Goal: Task Accomplishment & Management: Manage account settings

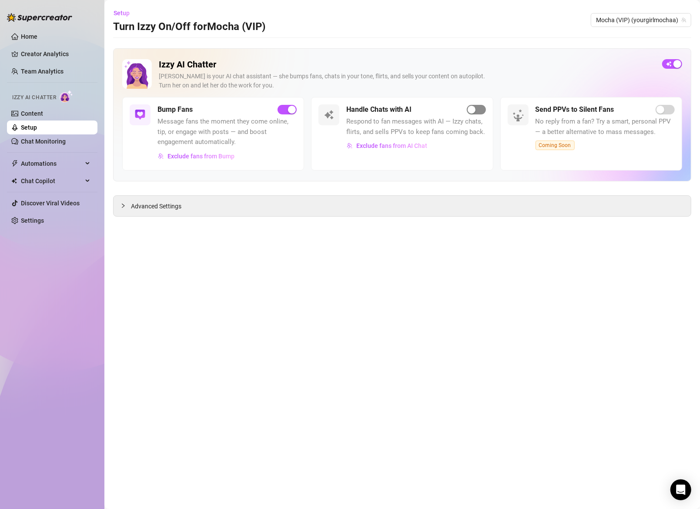
click at [478, 108] on span "button" at bounding box center [476, 110] width 19 height 10
click at [472, 111] on span "button" at bounding box center [476, 110] width 19 height 10
click at [380, 147] on span "Exclude fans from AI Chat" at bounding box center [391, 145] width 71 height 7
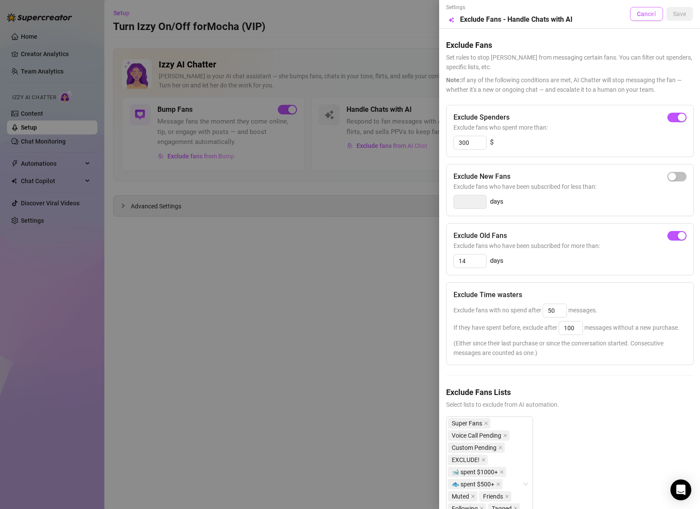
click at [645, 13] on span "Cancel" at bounding box center [646, 13] width 19 height 7
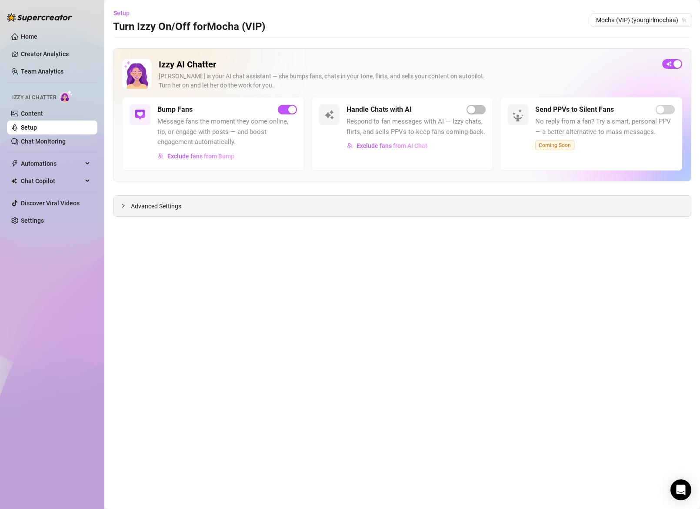
click at [156, 203] on span "Advanced Settings" at bounding box center [156, 206] width 50 height 10
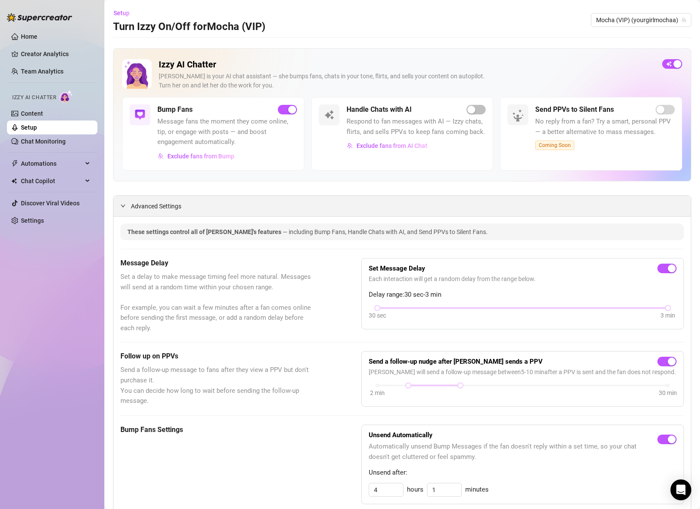
click at [177, 203] on span "Advanced Settings" at bounding box center [156, 206] width 50 height 10
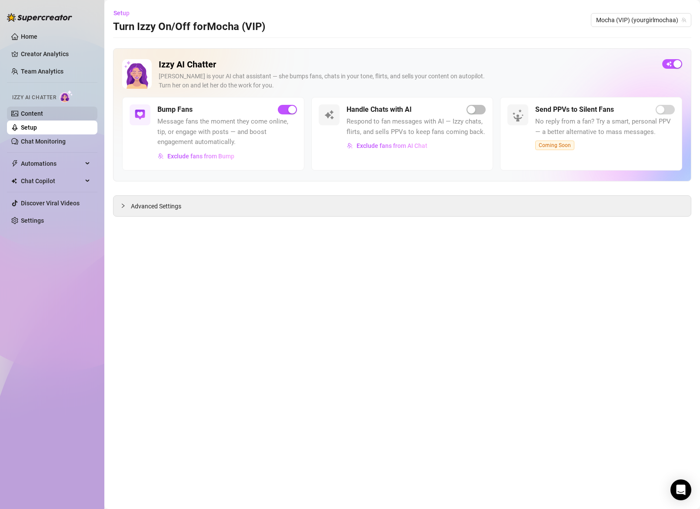
click at [29, 110] on link "Content" at bounding box center [32, 113] width 22 height 7
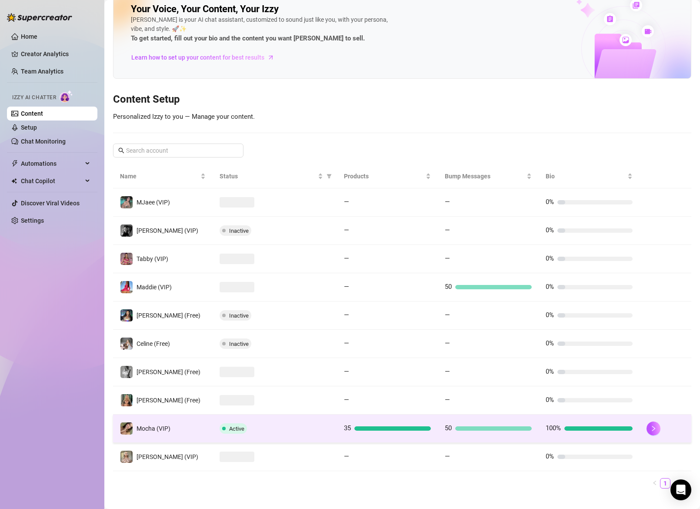
scroll to position [27, 0]
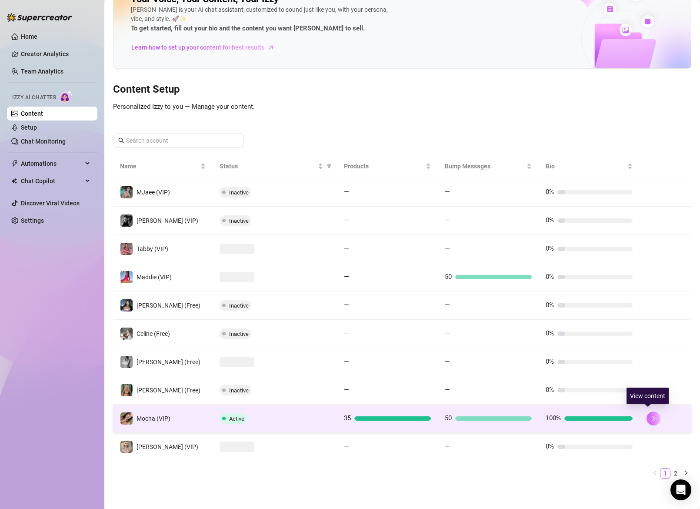
click at [647, 419] on button "button" at bounding box center [654, 418] width 14 height 14
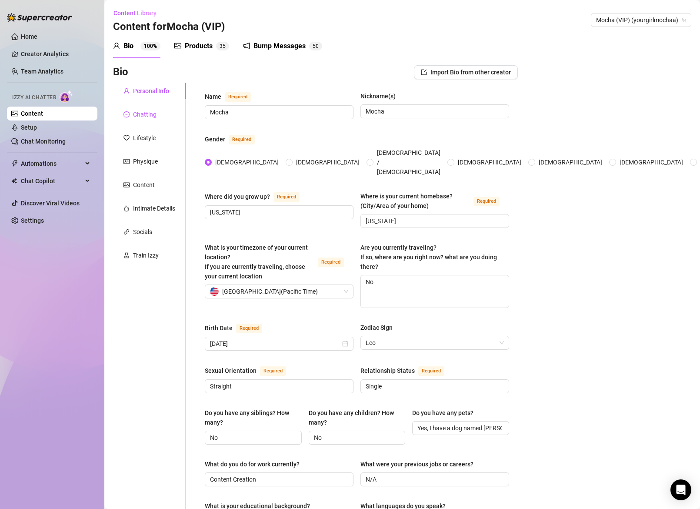
click at [140, 112] on div "Chatting" at bounding box center [144, 115] width 23 height 10
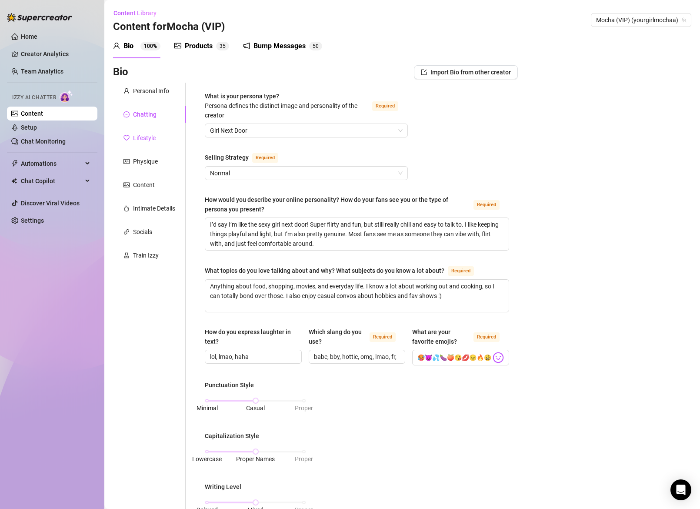
click at [141, 141] on div "Lifestyle" at bounding box center [144, 138] width 23 height 10
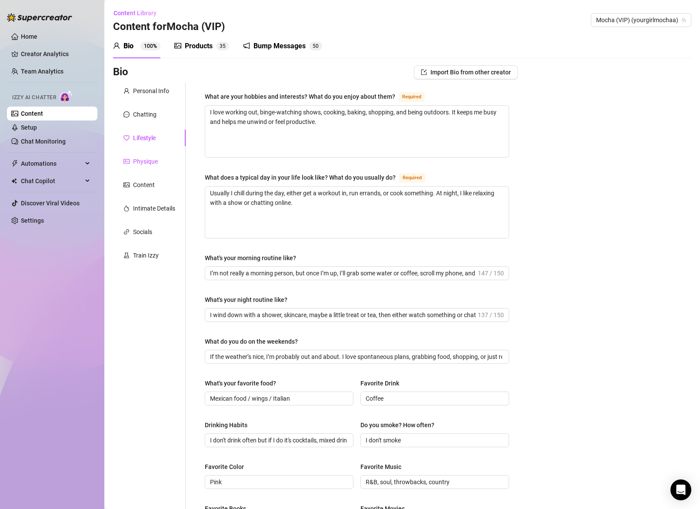
click at [147, 162] on div "Physique" at bounding box center [145, 162] width 25 height 10
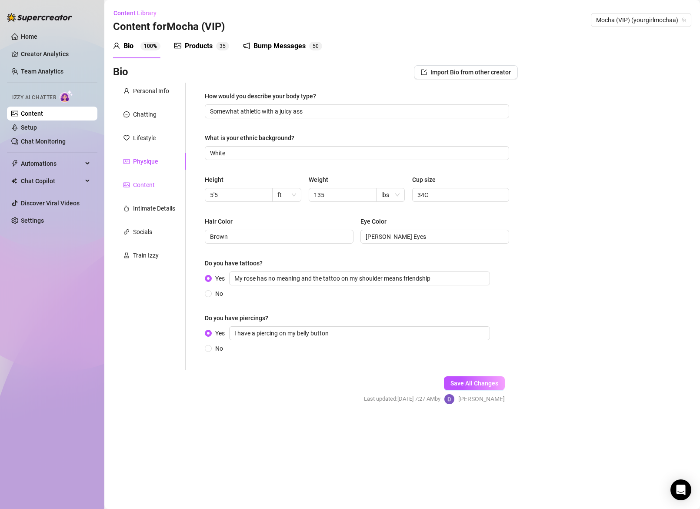
click at [139, 187] on div "Content" at bounding box center [144, 185] width 22 height 10
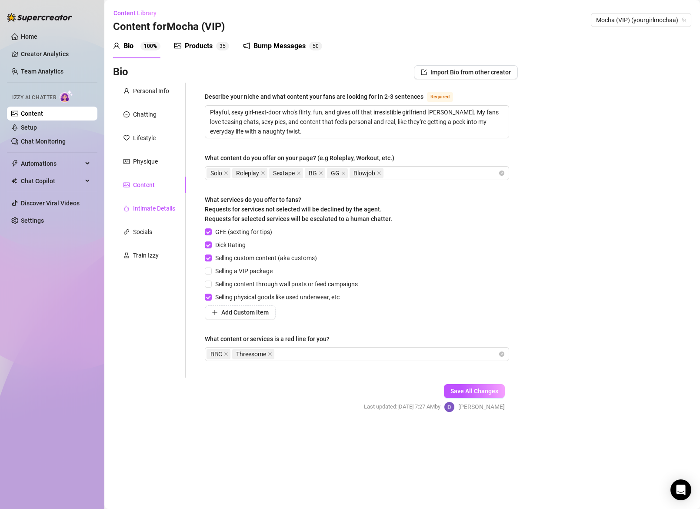
click at [149, 209] on div "Intimate Details" at bounding box center [154, 209] width 42 height 10
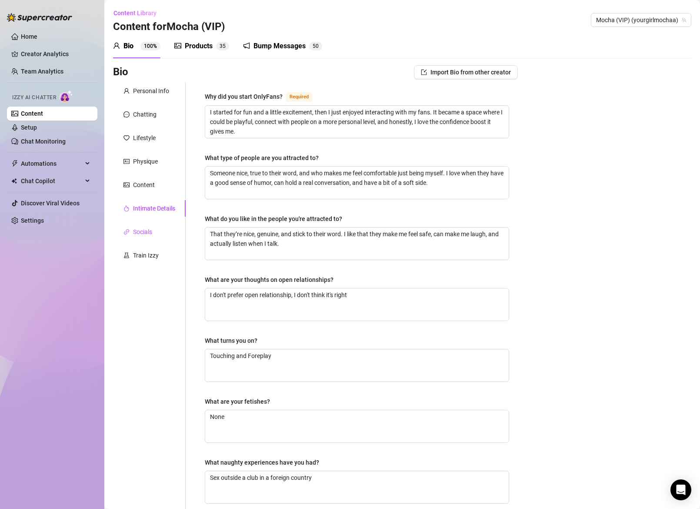
click at [141, 229] on div "Socials" at bounding box center [142, 232] width 19 height 10
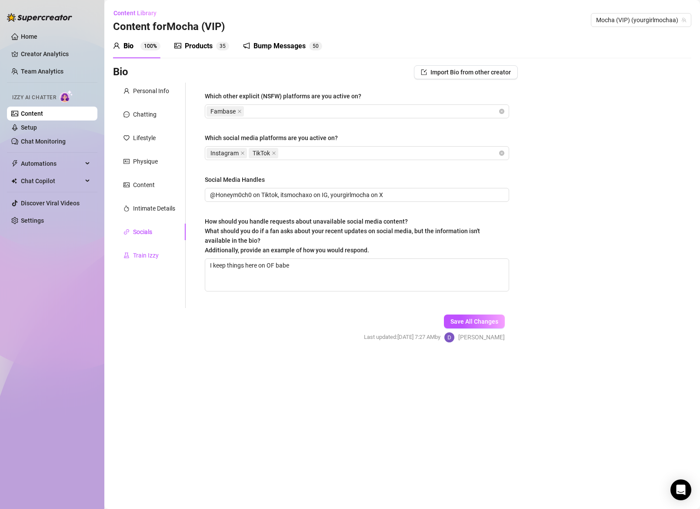
click at [145, 255] on div "Train Izzy" at bounding box center [146, 256] width 26 height 10
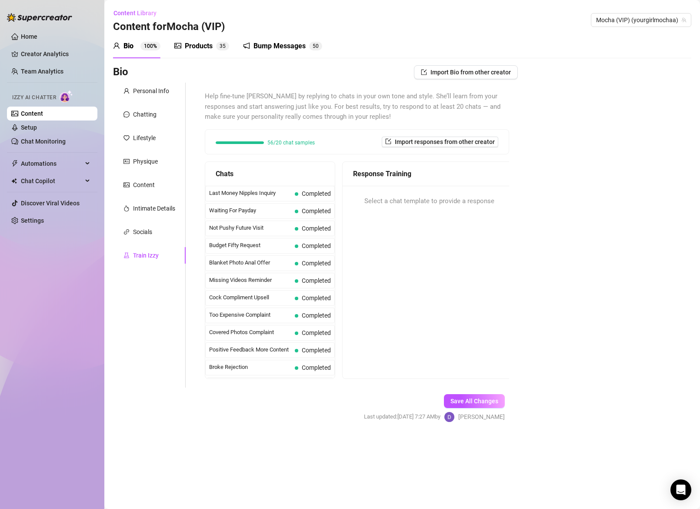
click at [194, 43] on div "Products" at bounding box center [199, 46] width 28 height 10
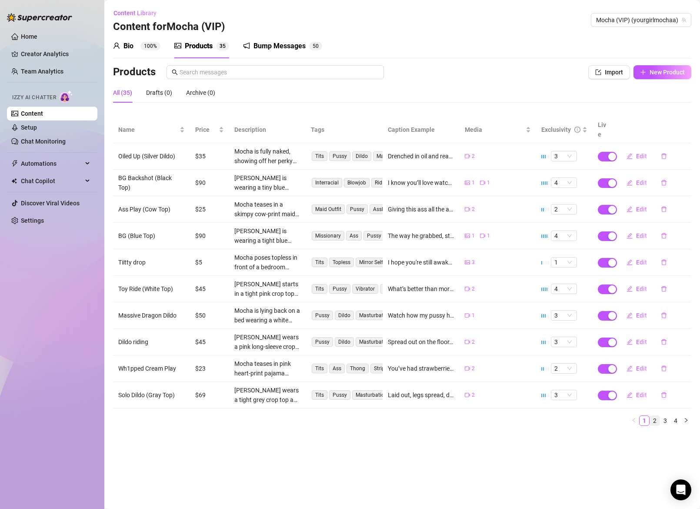
click at [654, 416] on link "2" at bounding box center [655, 421] width 10 height 10
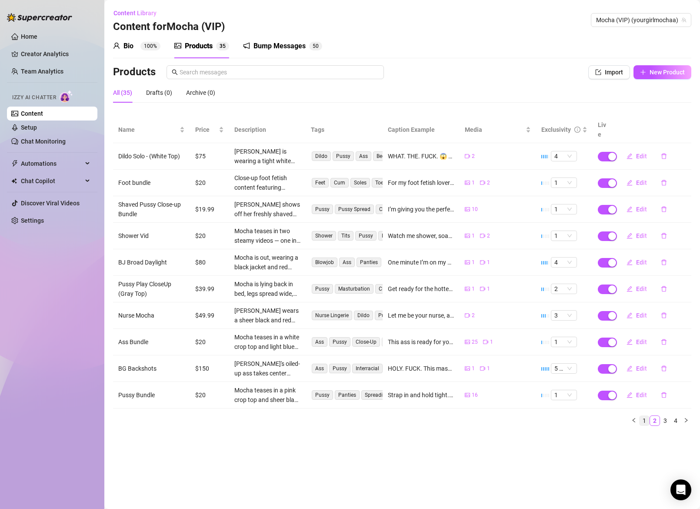
click at [642, 416] on link "1" at bounding box center [645, 421] width 10 height 10
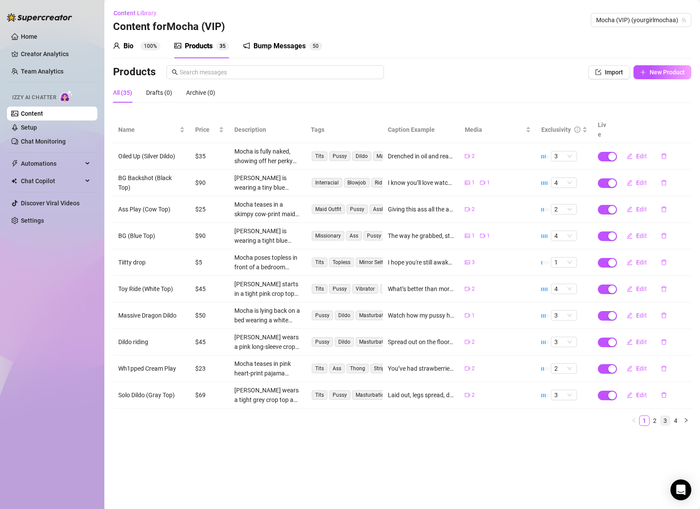
click at [664, 416] on link "3" at bounding box center [666, 421] width 10 height 10
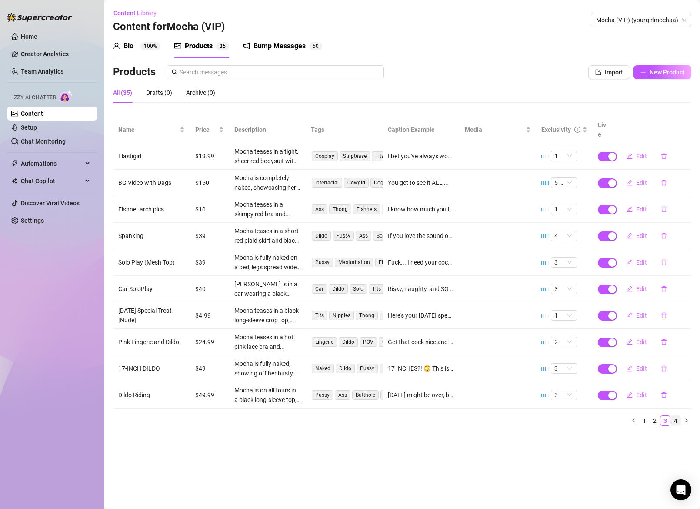
click at [676, 416] on link "4" at bounding box center [676, 421] width 10 height 10
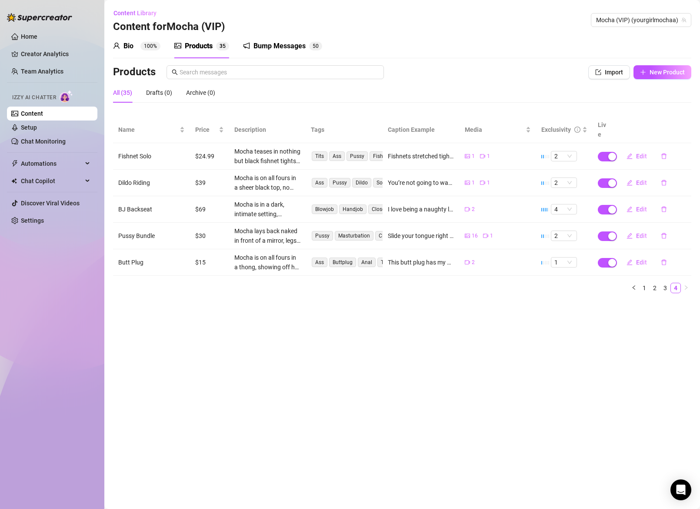
click at [179, 419] on main "Content Library Content for Mocha (VIP) Mocha (VIP) (yourgirlmochaa) Bio 100% P…" at bounding box center [402, 254] width 596 height 509
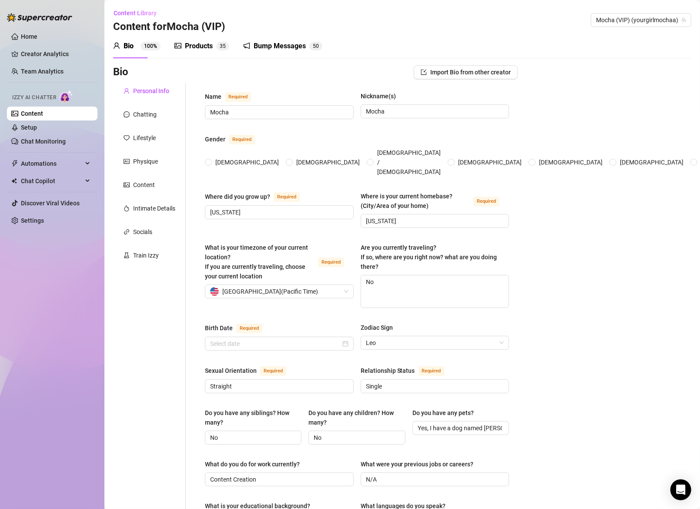
radio input "true"
type input "[DATE]"
click at [29, 125] on link "Setup" at bounding box center [29, 127] width 16 height 7
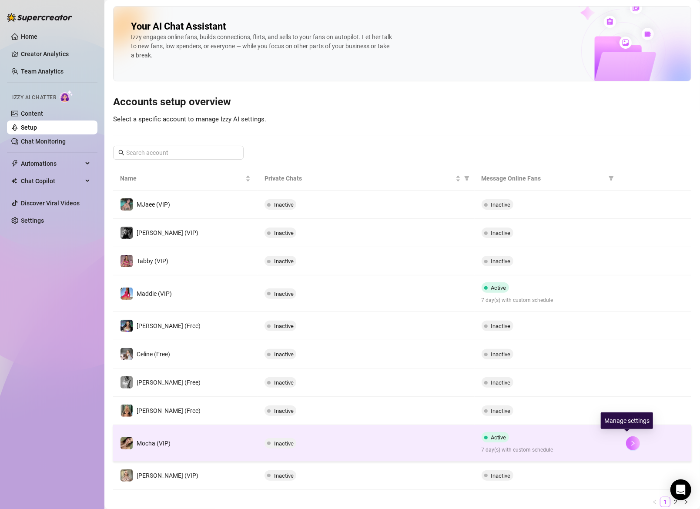
click at [632, 442] on button "button" at bounding box center [633, 443] width 14 height 14
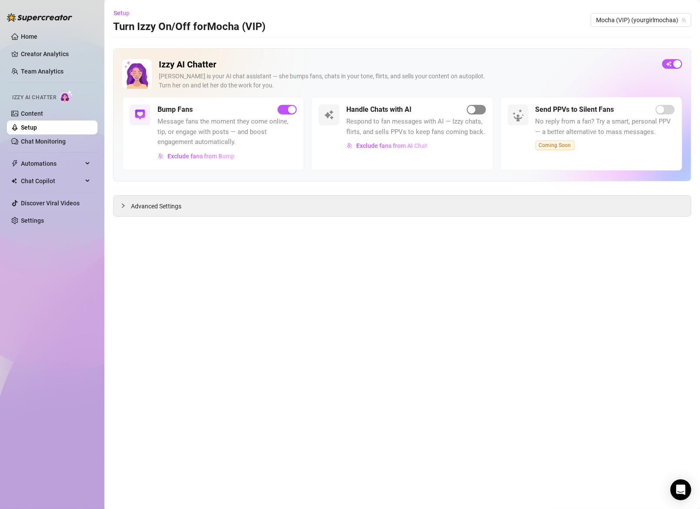
click at [482, 110] on span "button" at bounding box center [476, 110] width 19 height 10
click at [155, 341] on main "Setup Turn Izzy On/Off for Mocha (VIP) Mocha (VIP) (yourgirlmochaa) Izzy AI Cha…" at bounding box center [402, 254] width 596 height 509
click at [41, 138] on link "Chat Monitoring" at bounding box center [43, 141] width 45 height 7
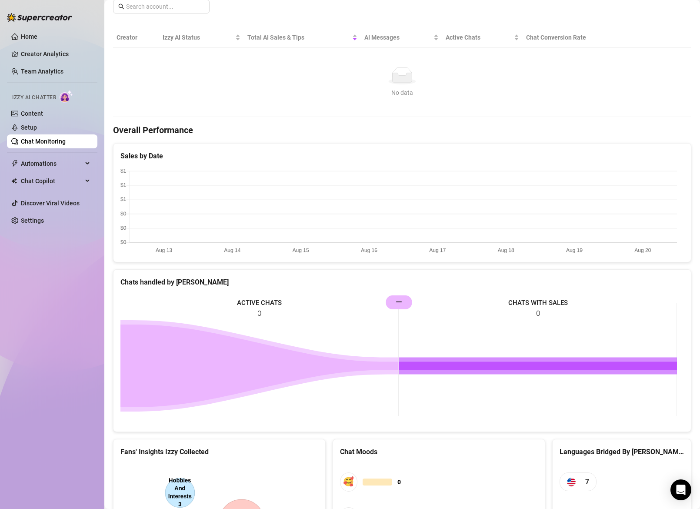
scroll to position [270, 0]
